Goal: Entertainment & Leisure: Browse casually

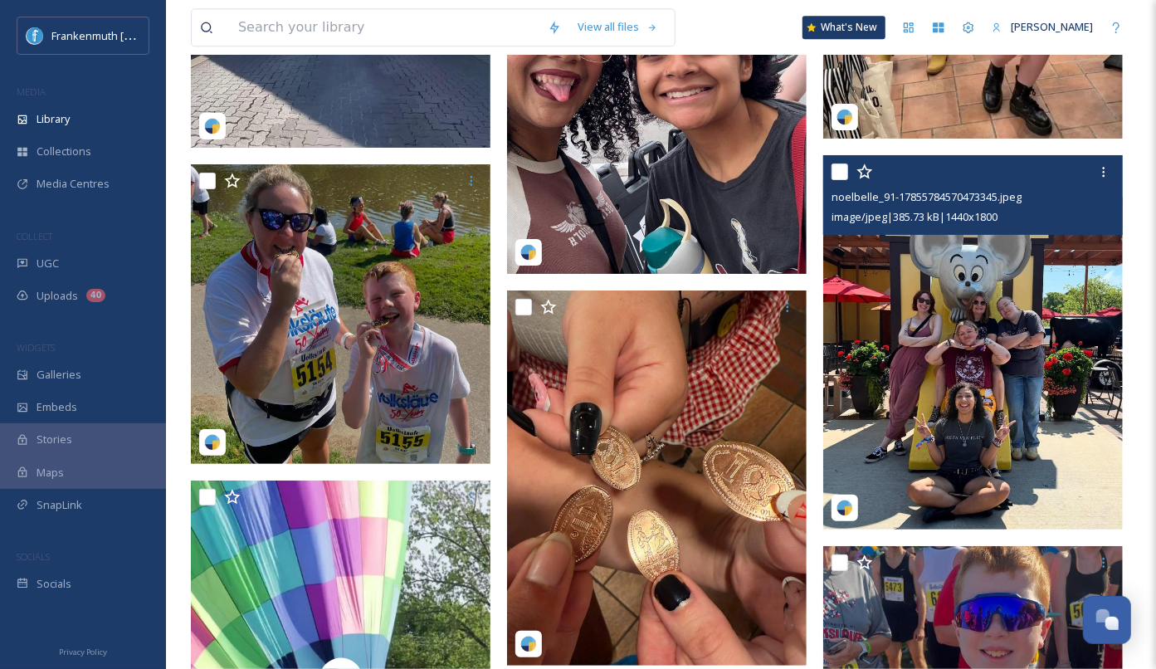
scroll to position [47447, 0]
click at [92, 125] on div "Library" at bounding box center [83, 119] width 166 height 32
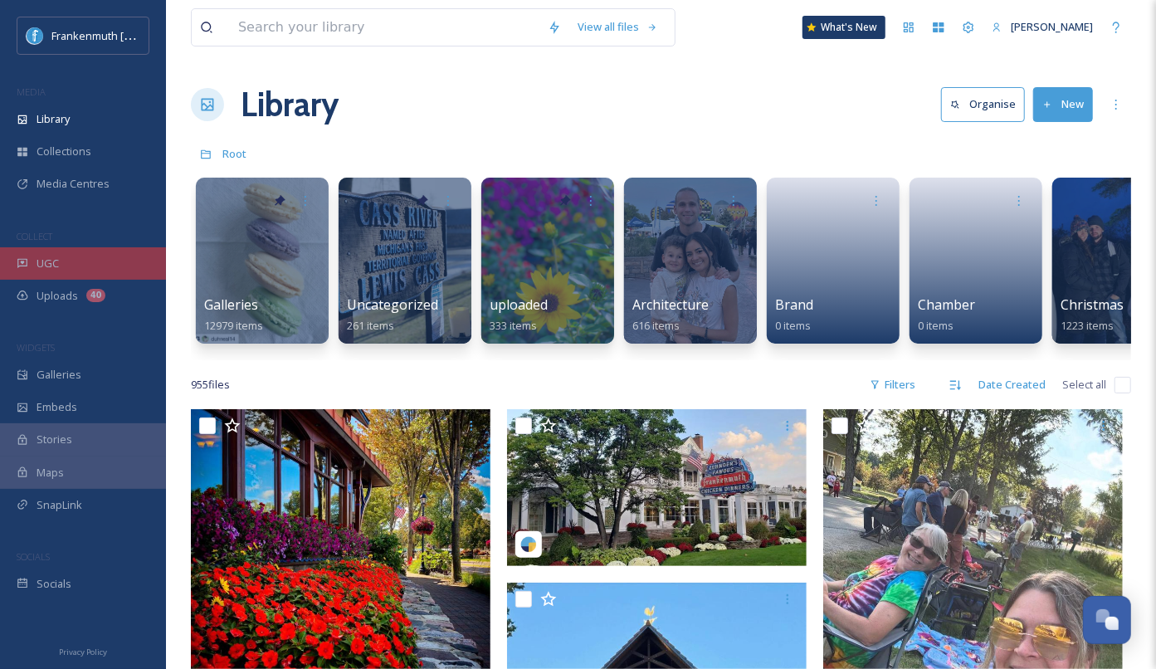
click at [98, 265] on div "UGC" at bounding box center [83, 263] width 166 height 32
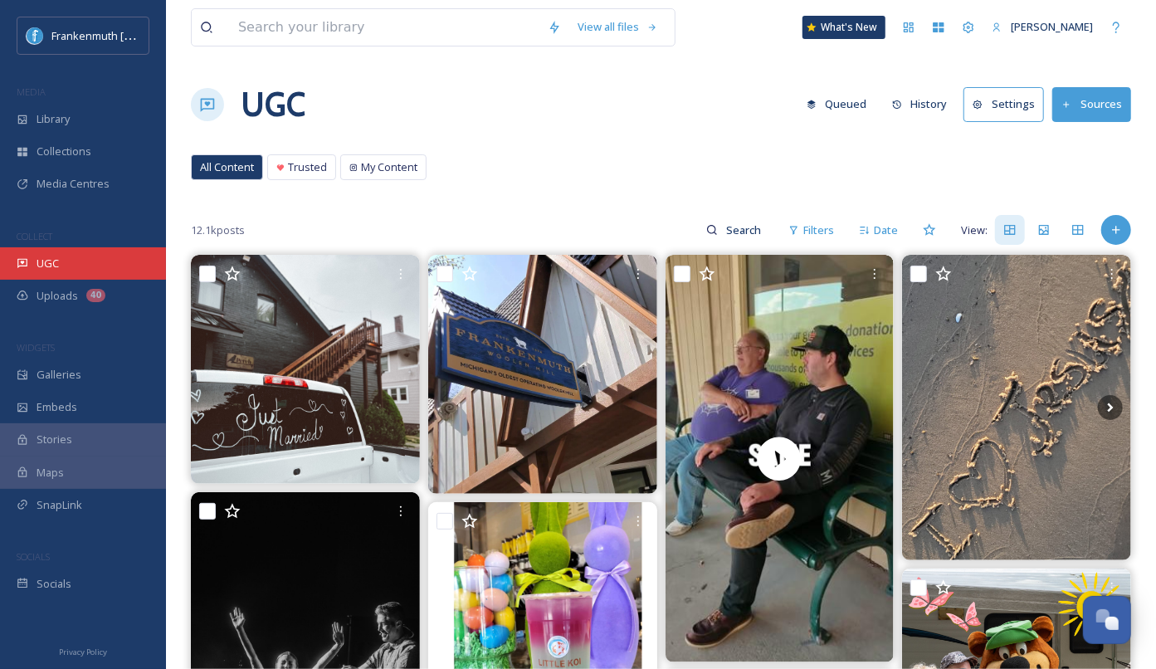
click at [124, 266] on div "UGC" at bounding box center [83, 263] width 166 height 32
click at [71, 249] on div "UGC" at bounding box center [83, 263] width 166 height 32
